Goal: Information Seeking & Learning: Learn about a topic

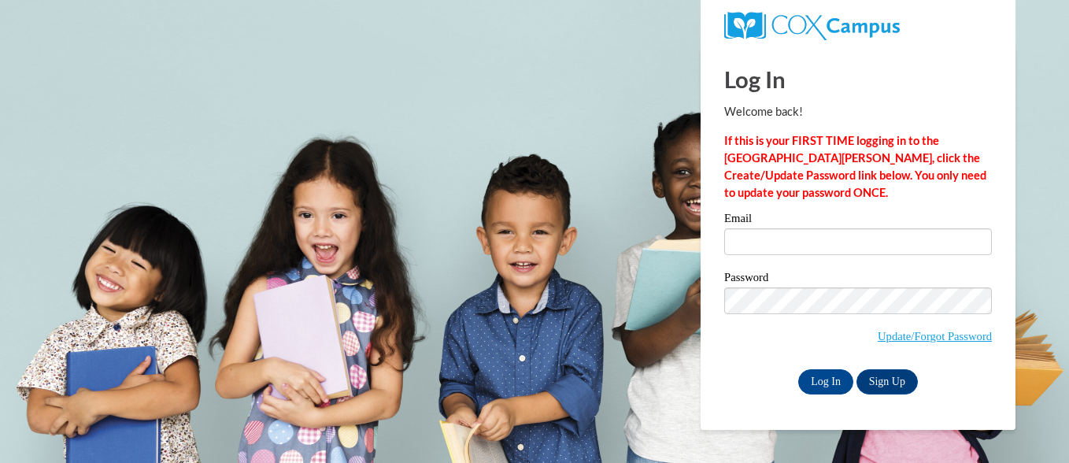
type input "[EMAIL_ADDRESS][DOMAIN_NAME]"
click at [814, 380] on input "Log In" at bounding box center [825, 381] width 55 height 25
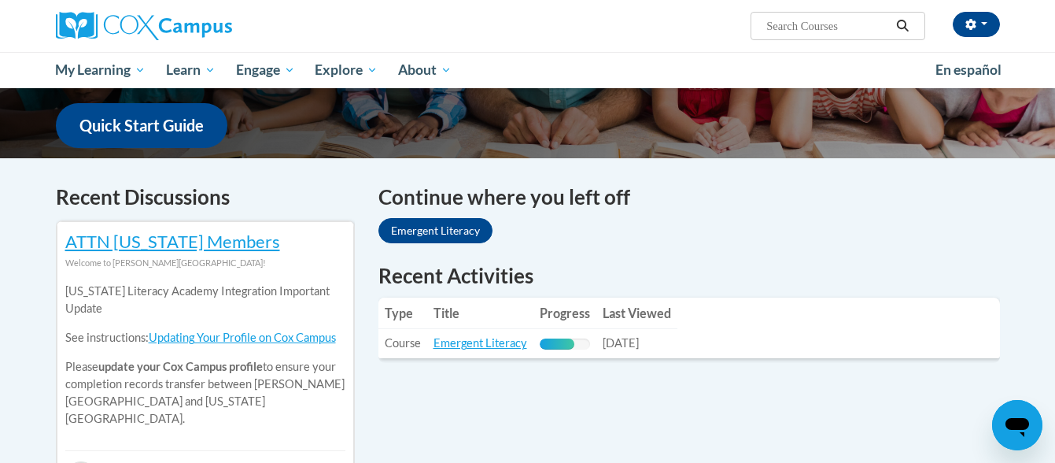
scroll to position [393, 0]
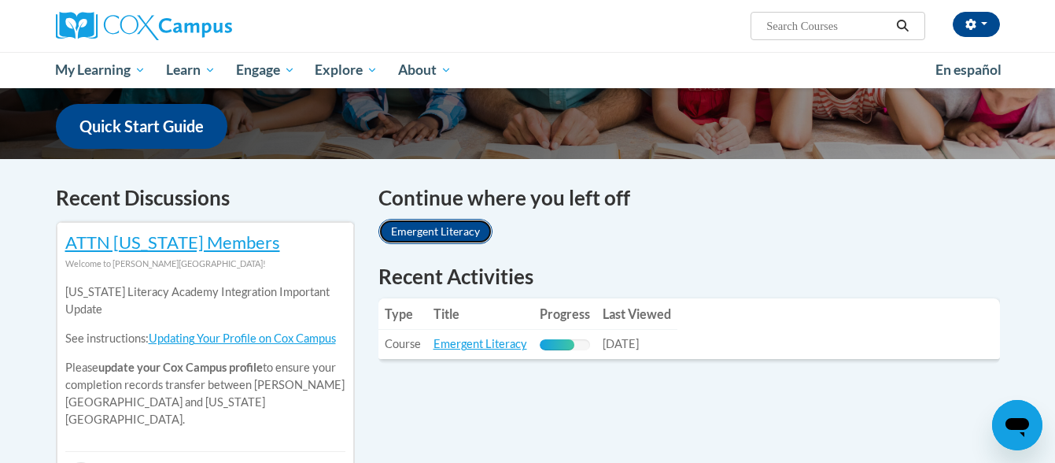
click at [464, 228] on link "Emergent Literacy" at bounding box center [435, 231] width 114 height 25
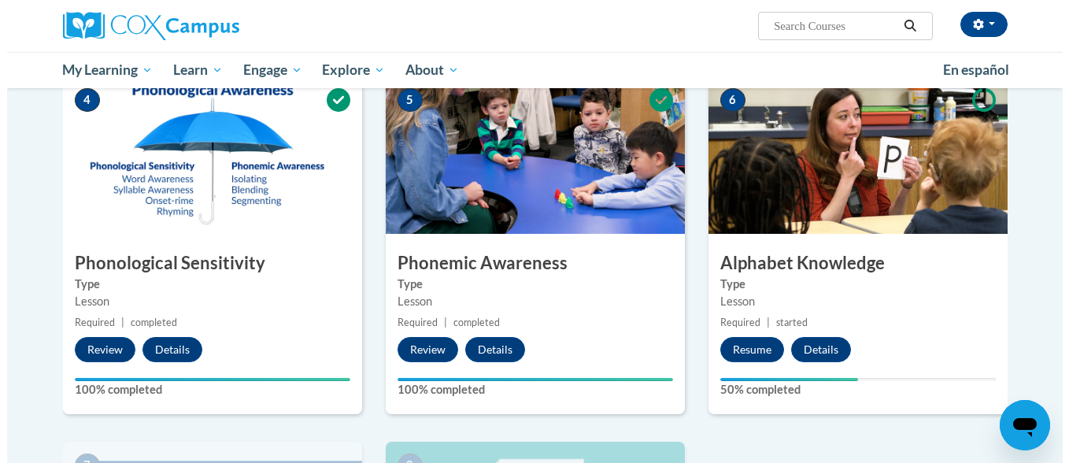
scroll to position [708, 0]
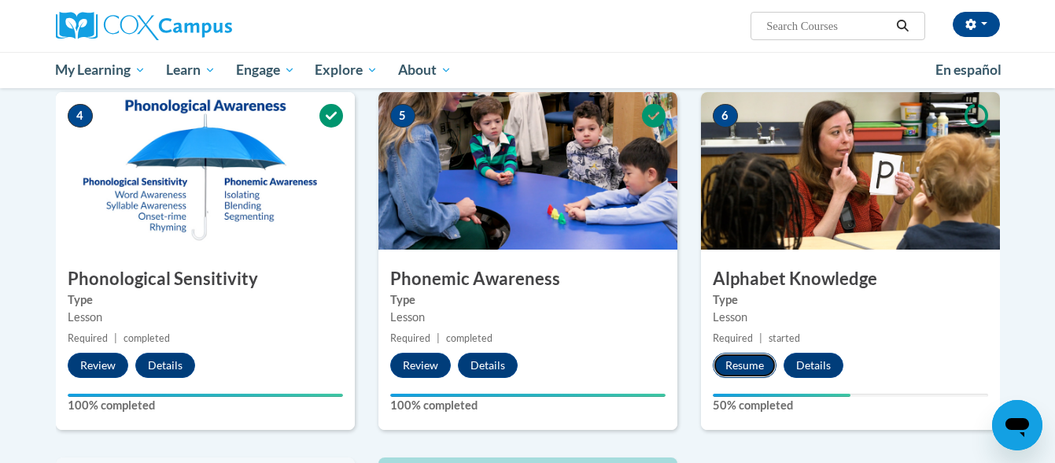
click at [759, 357] on button "Resume" at bounding box center [745, 365] width 64 height 25
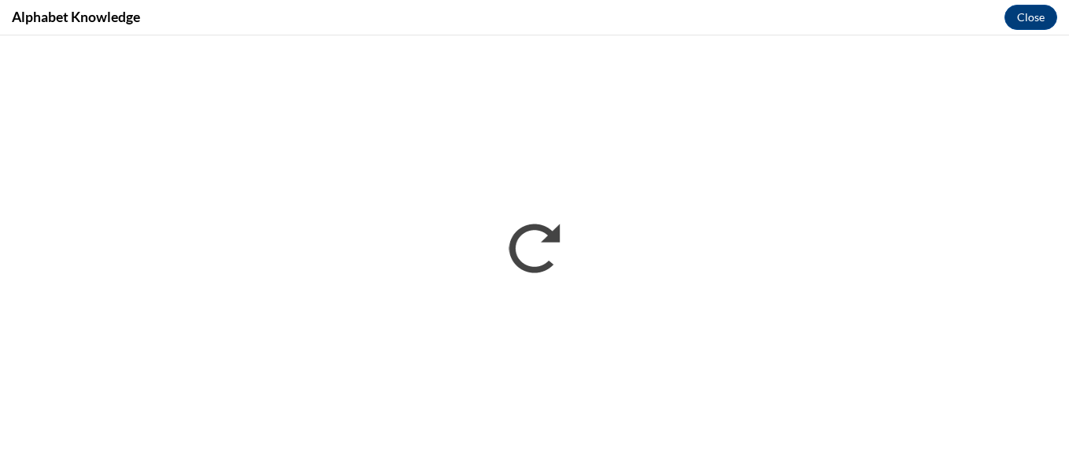
scroll to position [0, 0]
